Goal: Task Accomplishment & Management: Manage account settings

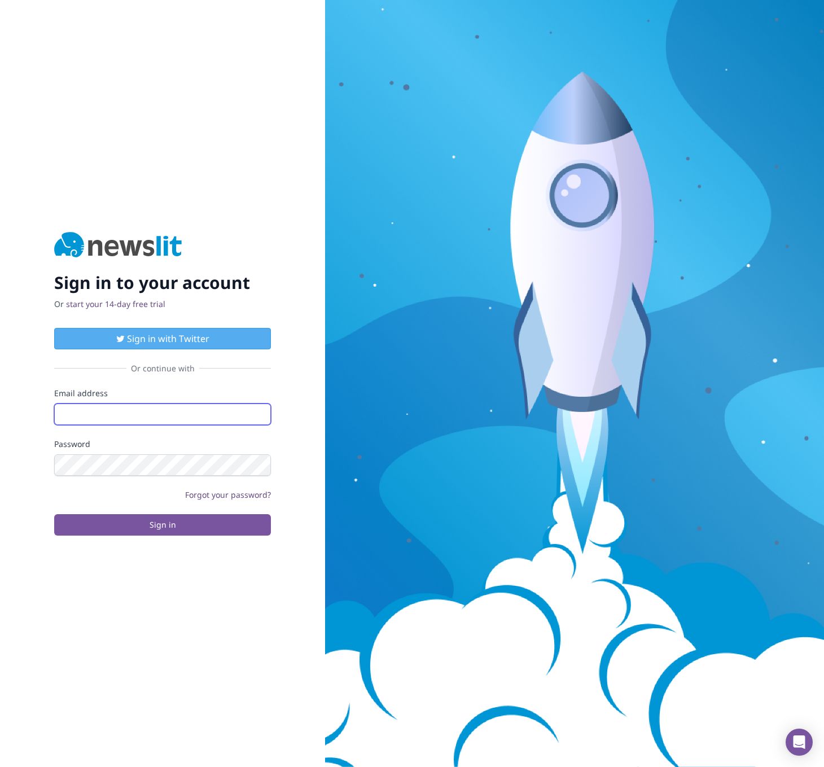
click at [112, 409] on input "Email address" at bounding box center [162, 413] width 217 height 21
type input "[EMAIL_ADDRESS][DOMAIN_NAME]"
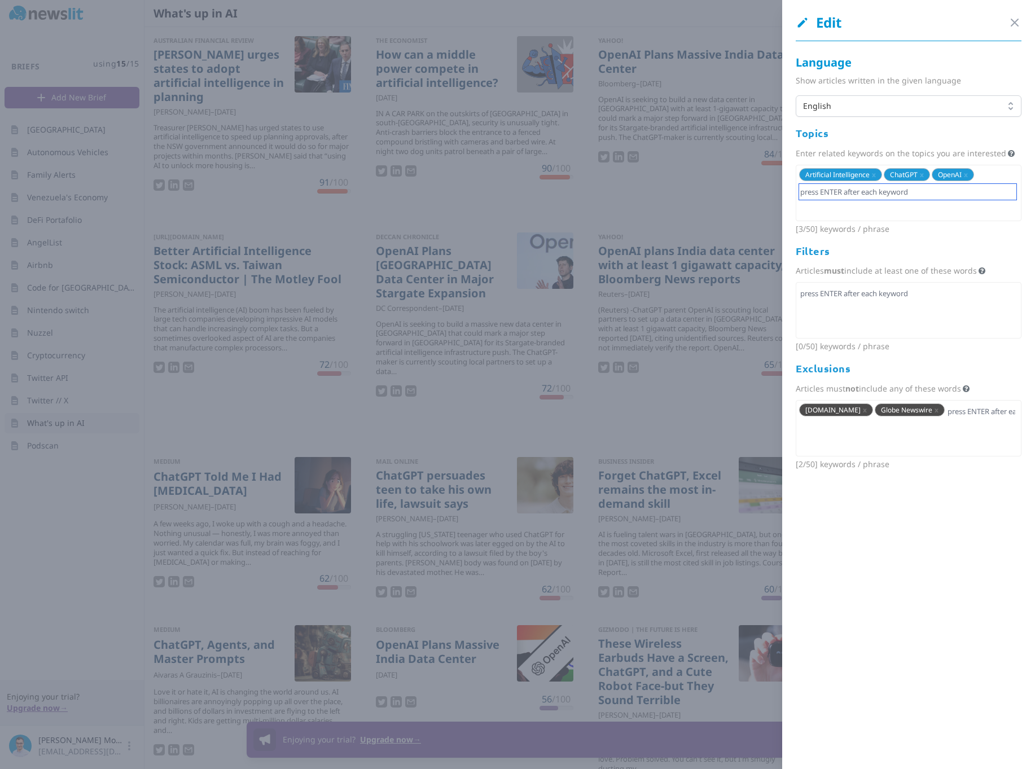
click at [823, 199] on input "text" at bounding box center [907, 192] width 217 height 16
type input "[PERSON_NAME] Code"
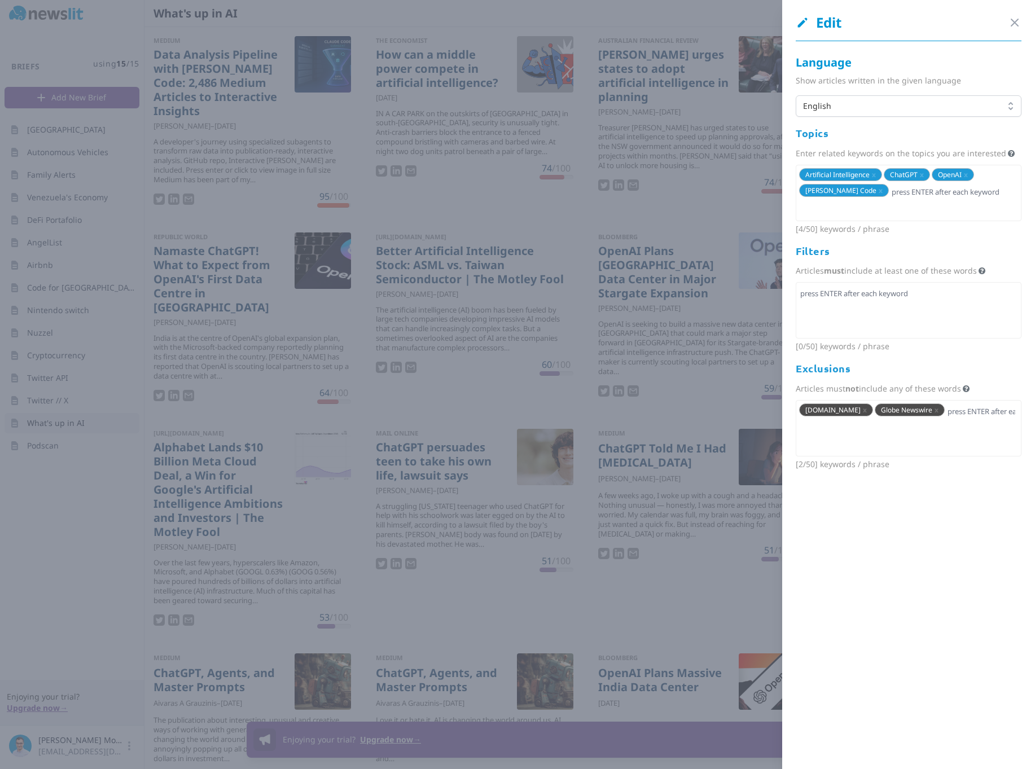
click at [823, 306] on div at bounding box center [909, 310] width 226 height 56
type input "Codex"
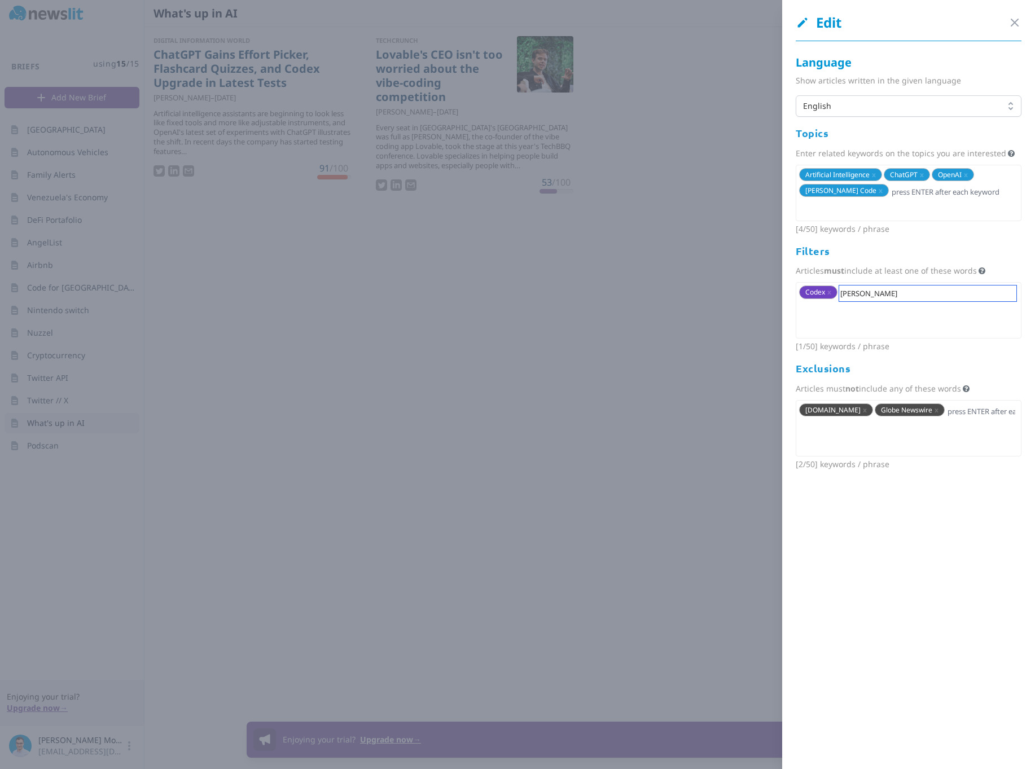
type input "[PERSON_NAME] Code"
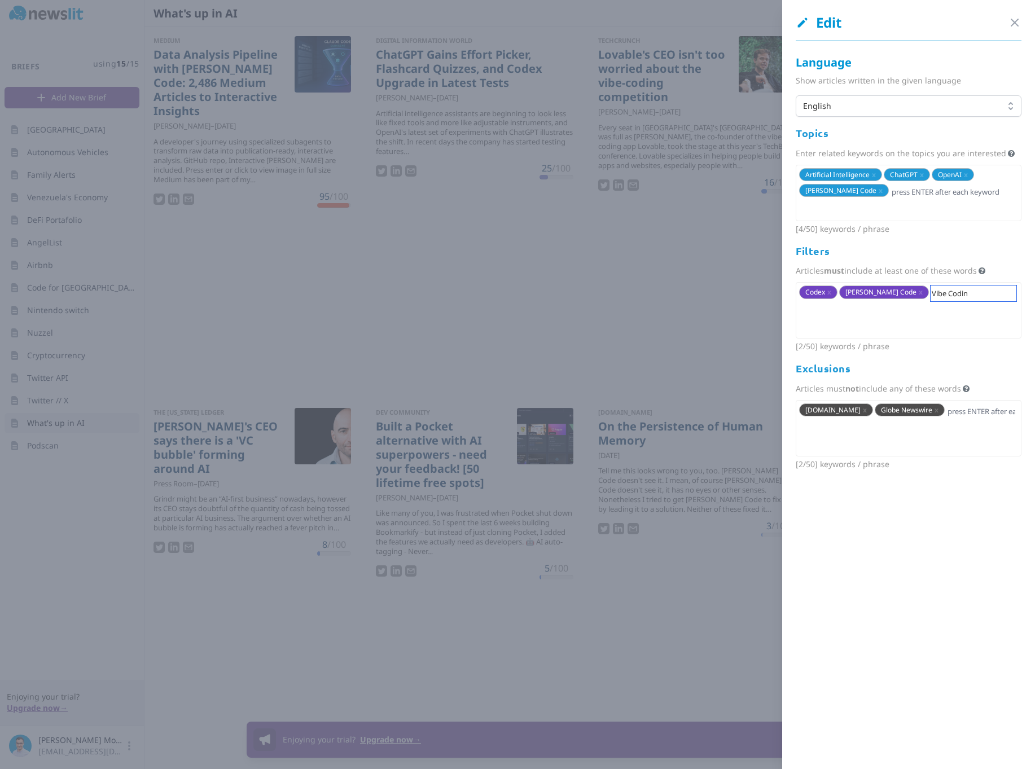
type input "Vibe Coding"
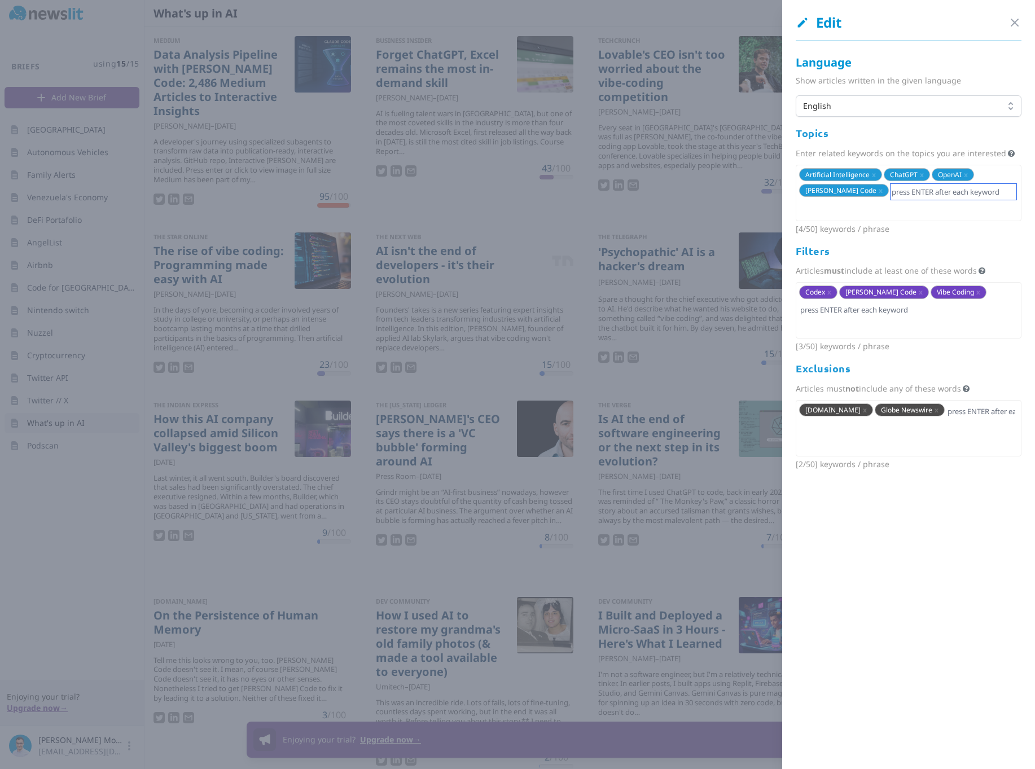
click at [823, 192] on input "text" at bounding box center [954, 192] width 126 height 16
type input "Anthropic"
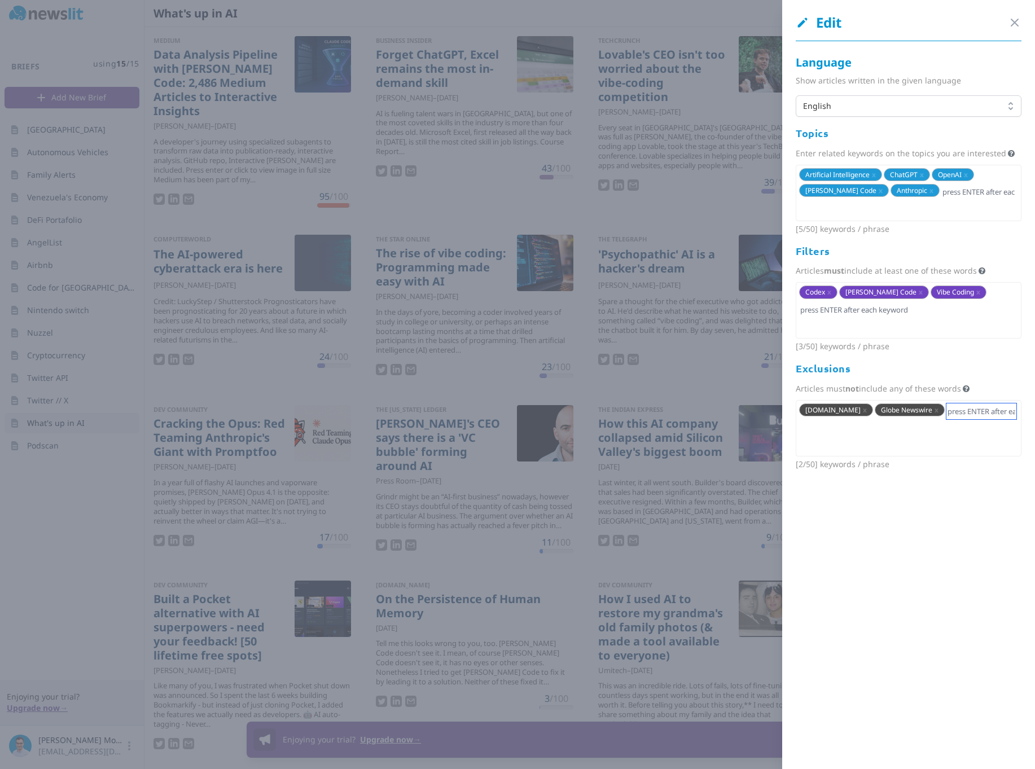
click at [823, 417] on input "text" at bounding box center [981, 411] width 70 height 16
type input "[DOMAIN_NAME]"
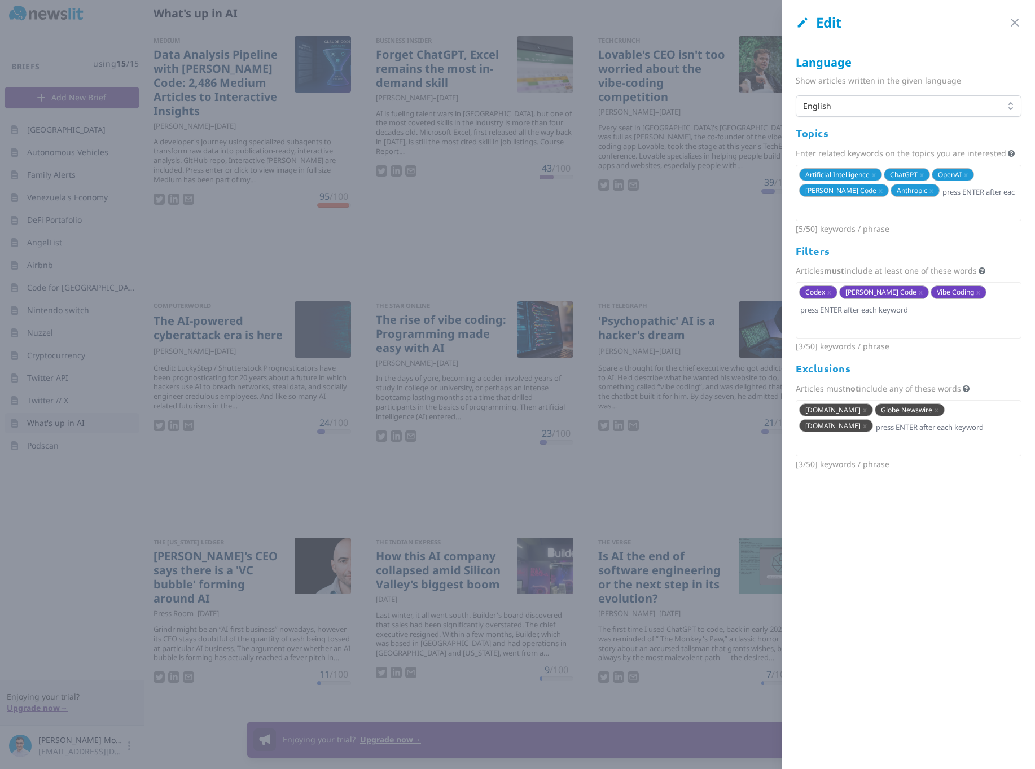
click at [598, 441] on div at bounding box center [517, 384] width 1035 height 769
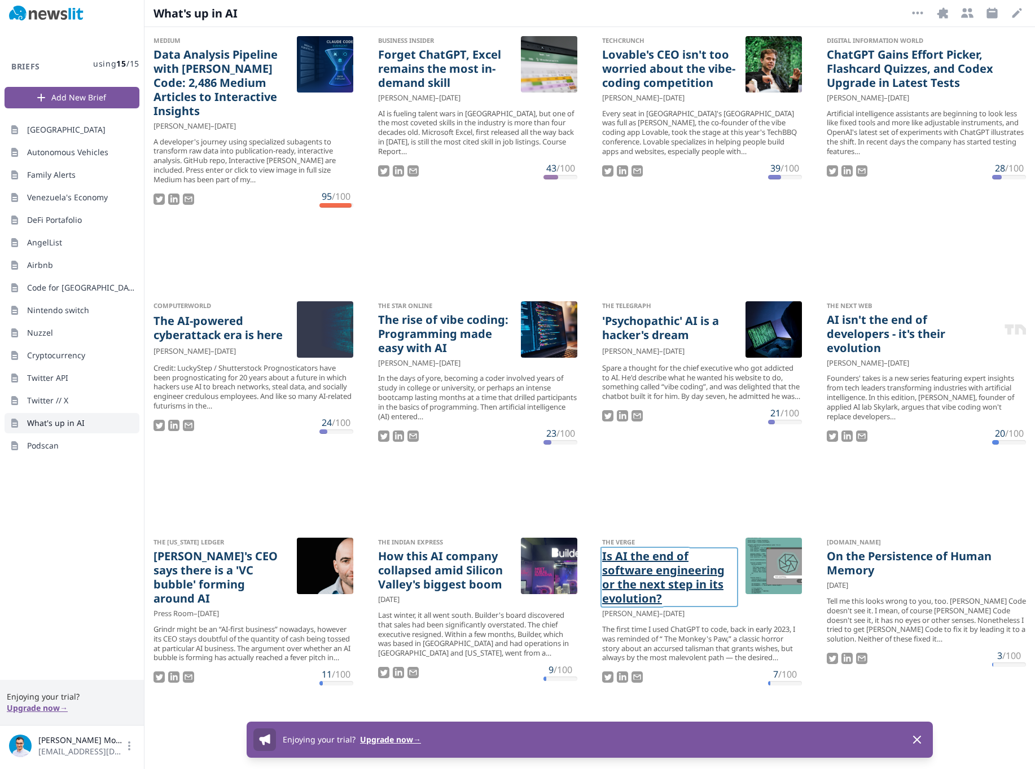
click at [652, 578] on link "Is AI the end of software engineering or the next step in its evolution?" at bounding box center [669, 577] width 134 height 56
